Goal: Task Accomplishment & Management: Use online tool/utility

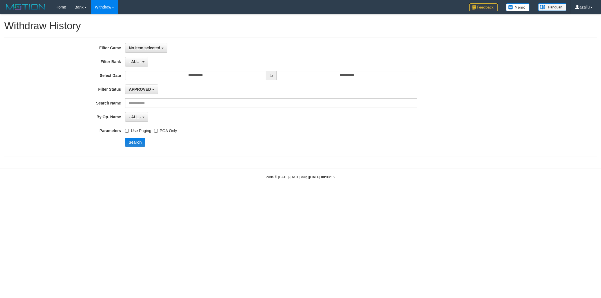
select select
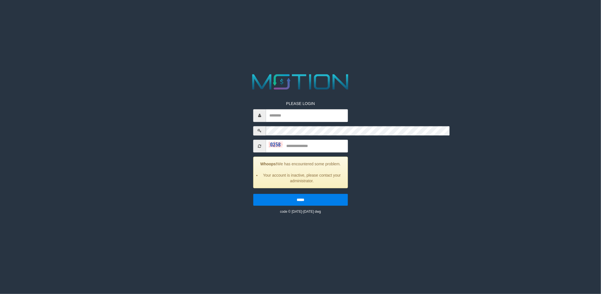
click at [249, 92] on div "PLEASE LOGIN Whoops! We has encountered some problem. Your account is inactive,…" at bounding box center [300, 153] width 103 height 122
drag, startPoint x: 462, startPoint y: 58, endPoint x: 366, endPoint y: 16, distance: 105.4
click at [455, 71] on div "PLEASE LOGIN Whoops! We has encountered some problem. Your account is inactive,…" at bounding box center [300, 142] width 309 height 143
click at [425, 71] on div "PLEASE LOGIN Whoops! We has encountered some problem. Your account is inactive,…" at bounding box center [300, 142] width 309 height 143
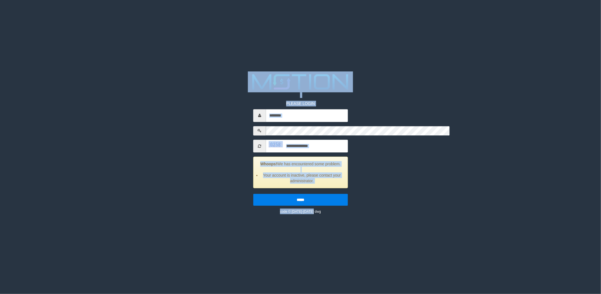
drag, startPoint x: 159, startPoint y: 38, endPoint x: 436, endPoint y: 161, distance: 302.7
click at [436, 14] on body "PLEASE LOGIN Whoops! We has encountered some problem. Your account is inactive,…" at bounding box center [300, 7] width 601 height 14
drag, startPoint x: 445, startPoint y: 178, endPoint x: 370, endPoint y: 183, distance: 75.3
click at [445, 14] on html "PLEASE LOGIN Whoops! We has encountered some problem. Your account is inactive,…" at bounding box center [300, 7] width 601 height 14
click at [253, 14] on html "PLEASE LOGIN Whoops! We has encountered some problem. Your account is inactive,…" at bounding box center [300, 7] width 601 height 14
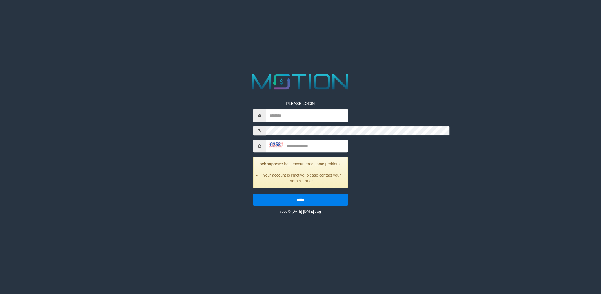
click at [152, 142] on div "PLEASE LOGIN Whoops! We has encountered some problem. Your account is inactive,…" at bounding box center [300, 142] width 309 height 143
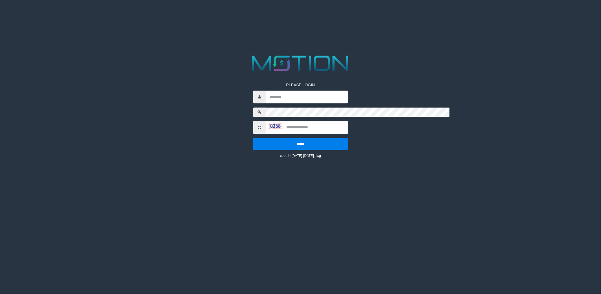
click at [253, 121] on span at bounding box center [259, 127] width 13 height 13
click at [258, 125] on icon at bounding box center [259, 127] width 3 height 4
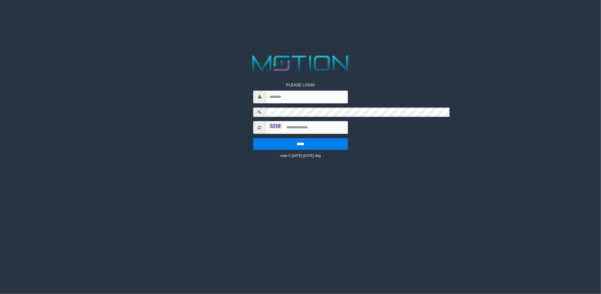
click at [258, 125] on icon at bounding box center [259, 127] width 3 height 4
